Goal: Find specific page/section: Find specific page/section

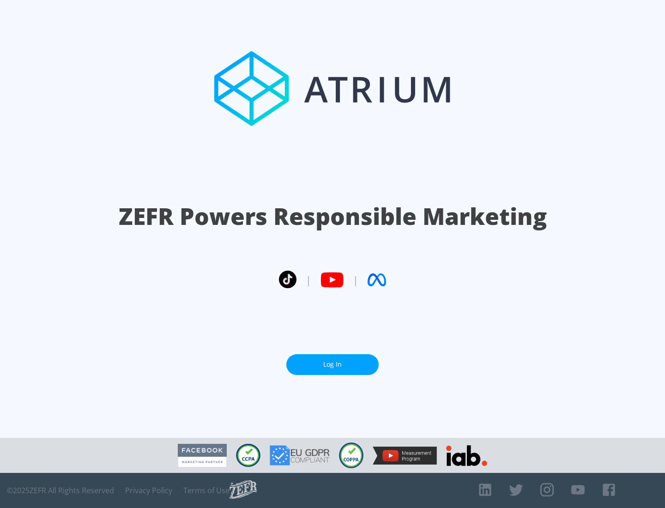
click at [333, 365] on link "Log In" at bounding box center [332, 364] width 92 height 21
